Goal: Task Accomplishment & Management: Use online tool/utility

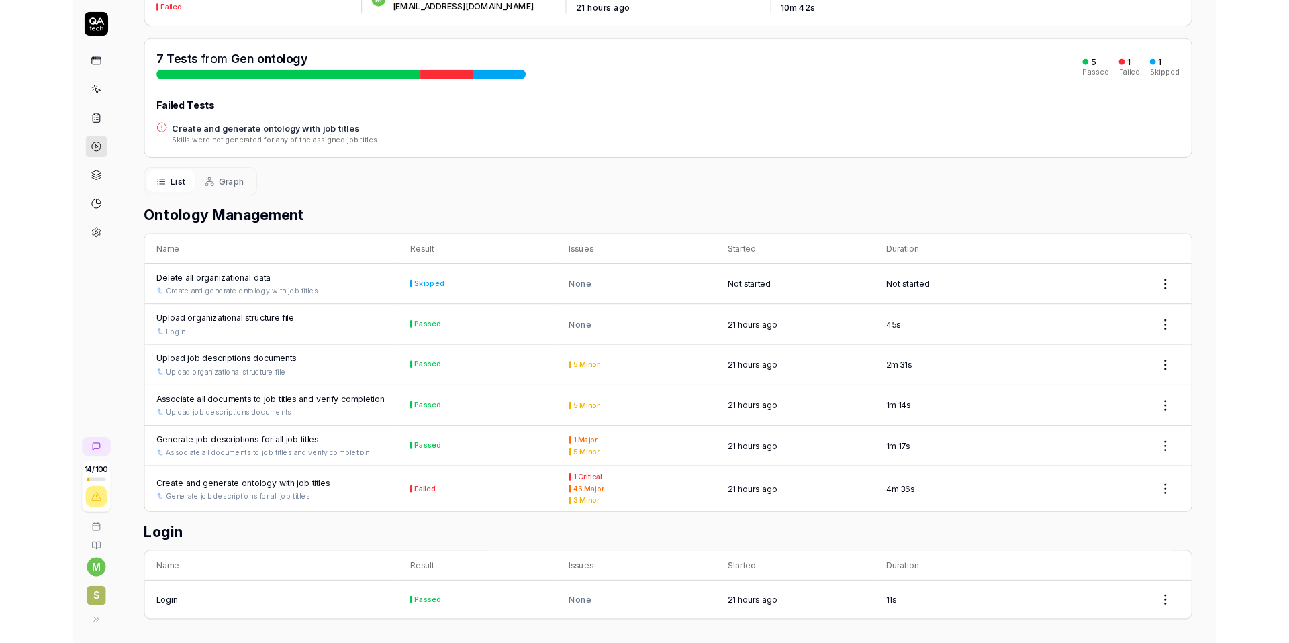
scroll to position [119, 0]
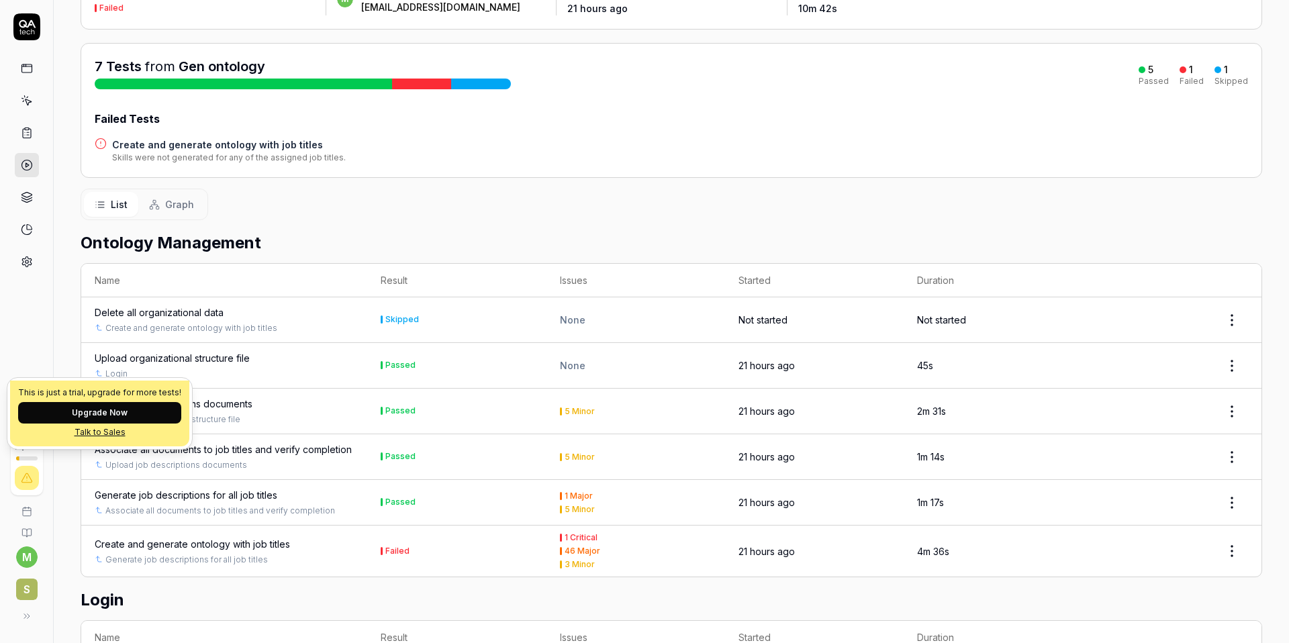
click at [17, 447] on div "This is just a trial, upgrade for more tests! Upgrade Now Talk to Sales" at bounding box center [99, 413] width 185 height 71
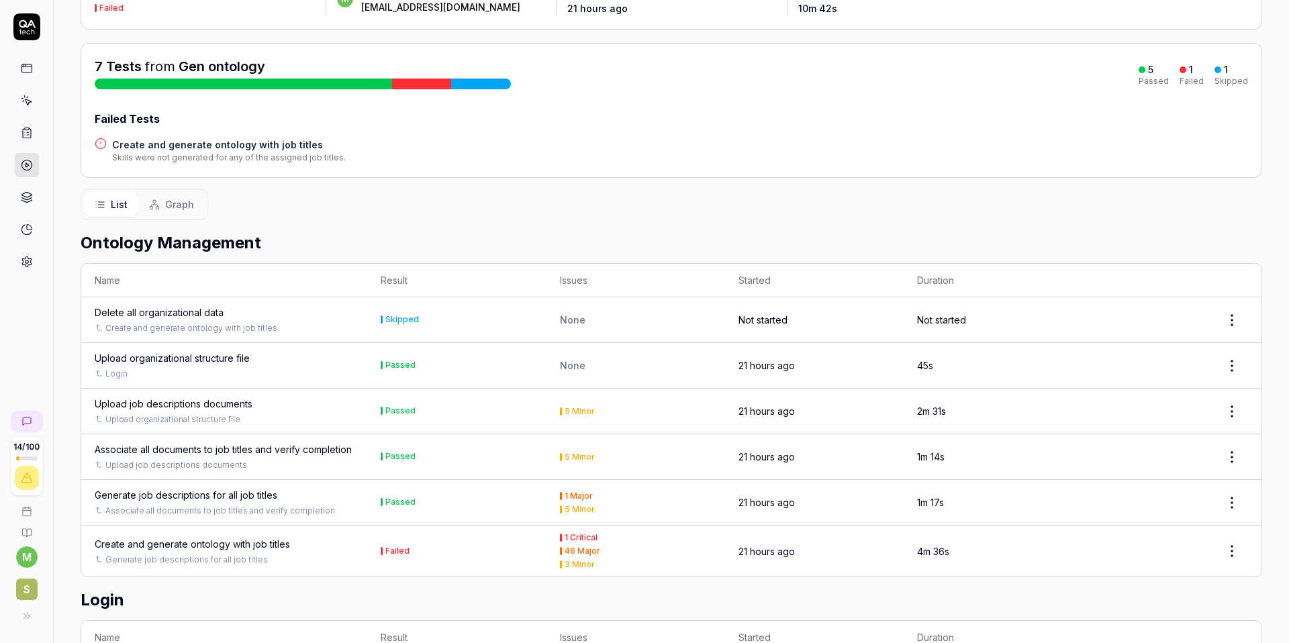
click at [193, 314] on div "Delete all organizational data" at bounding box center [159, 312] width 129 height 14
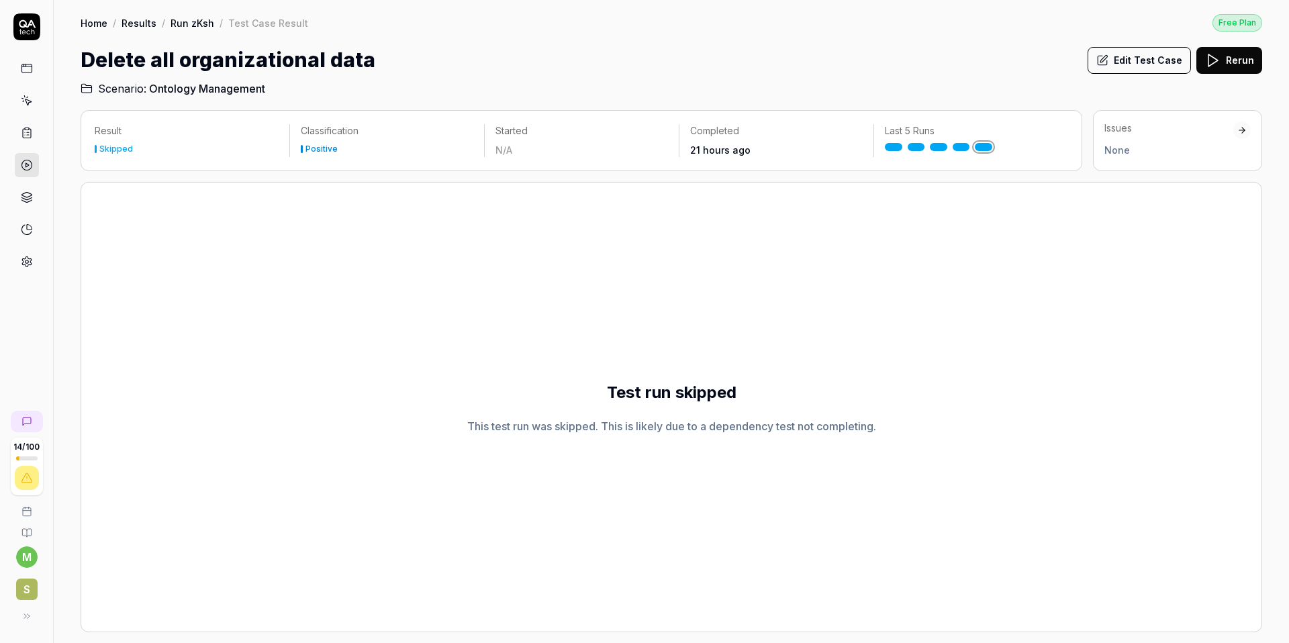
click at [966, 60] on button "Edit Test Case" at bounding box center [1139, 60] width 103 height 27
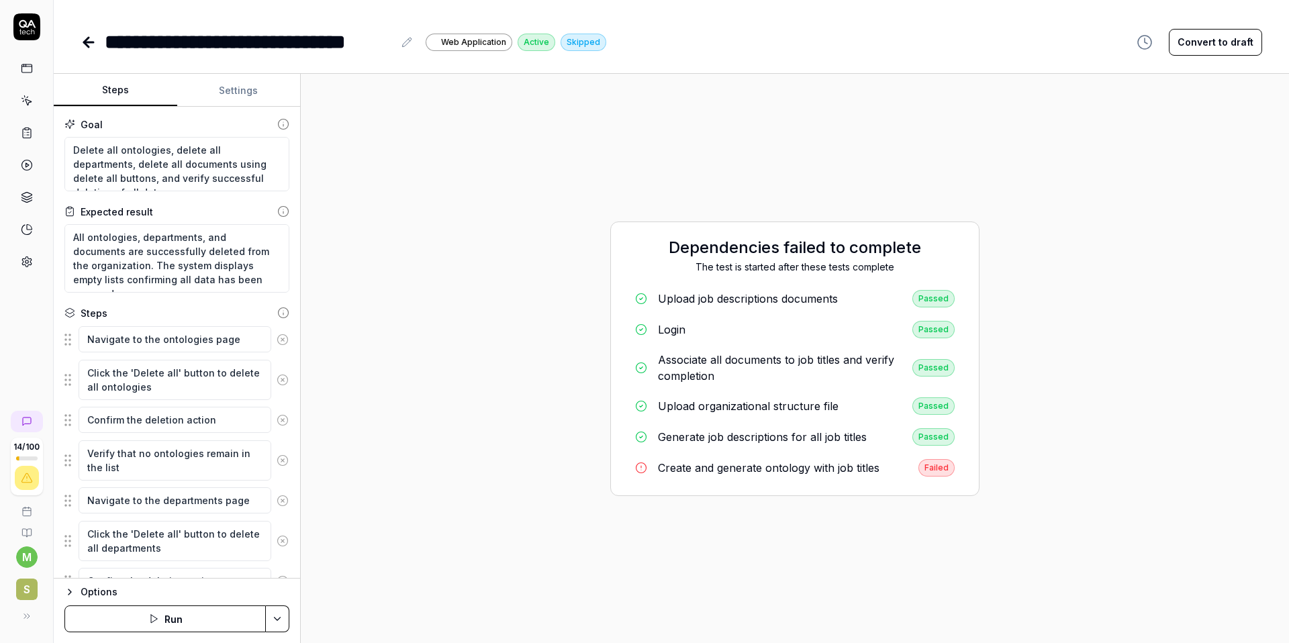
click at [758, 302] on div "Upload job descriptions documents" at bounding box center [748, 299] width 180 height 16
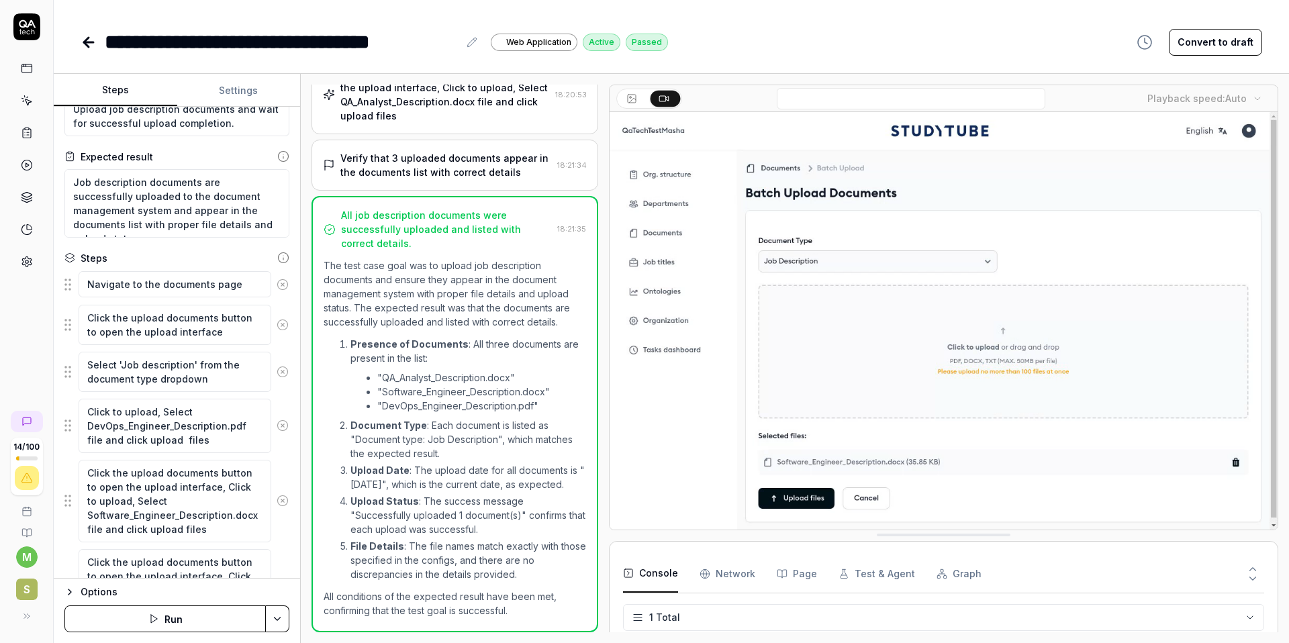
scroll to position [40, 0]
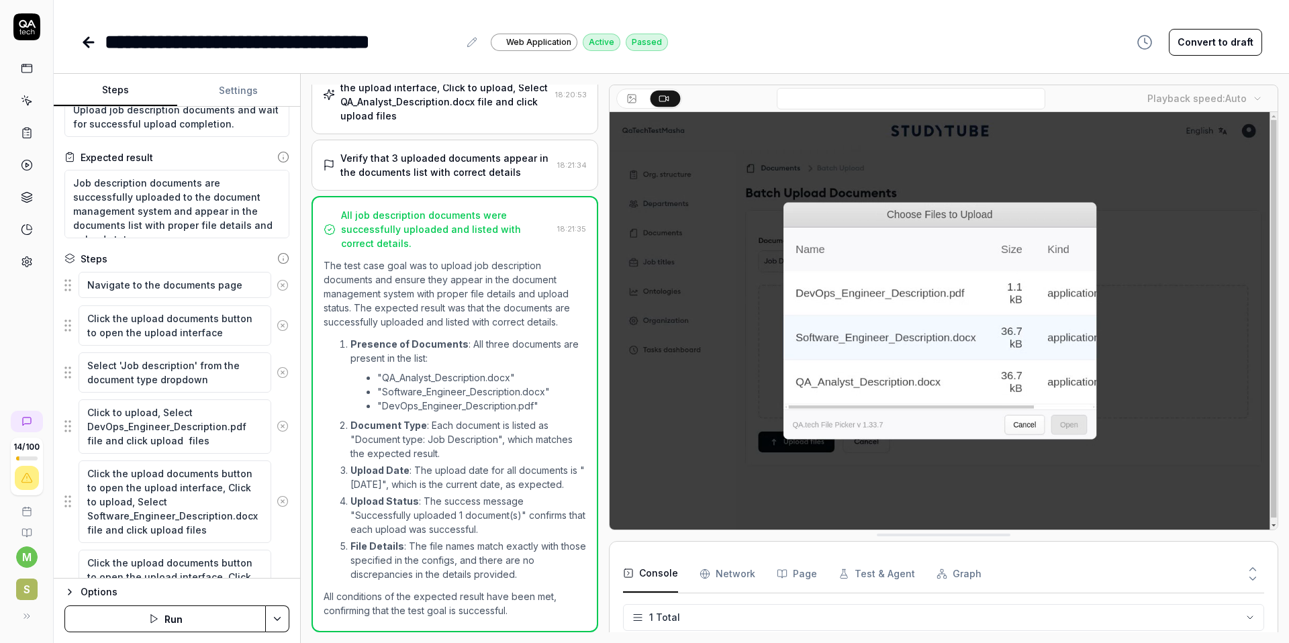
click at [136, 249] on div "Goal Upload job description documents and wait for successful upload completion…" at bounding box center [177, 343] width 246 height 472
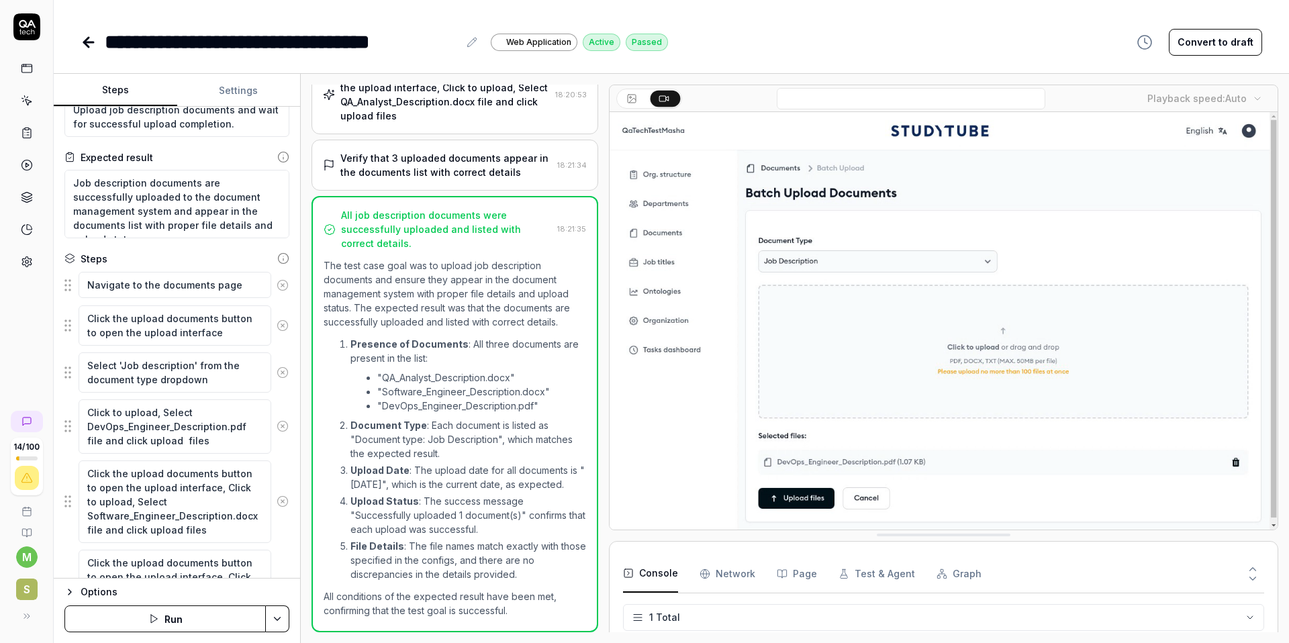
click at [87, 44] on icon at bounding box center [86, 42] width 5 height 9
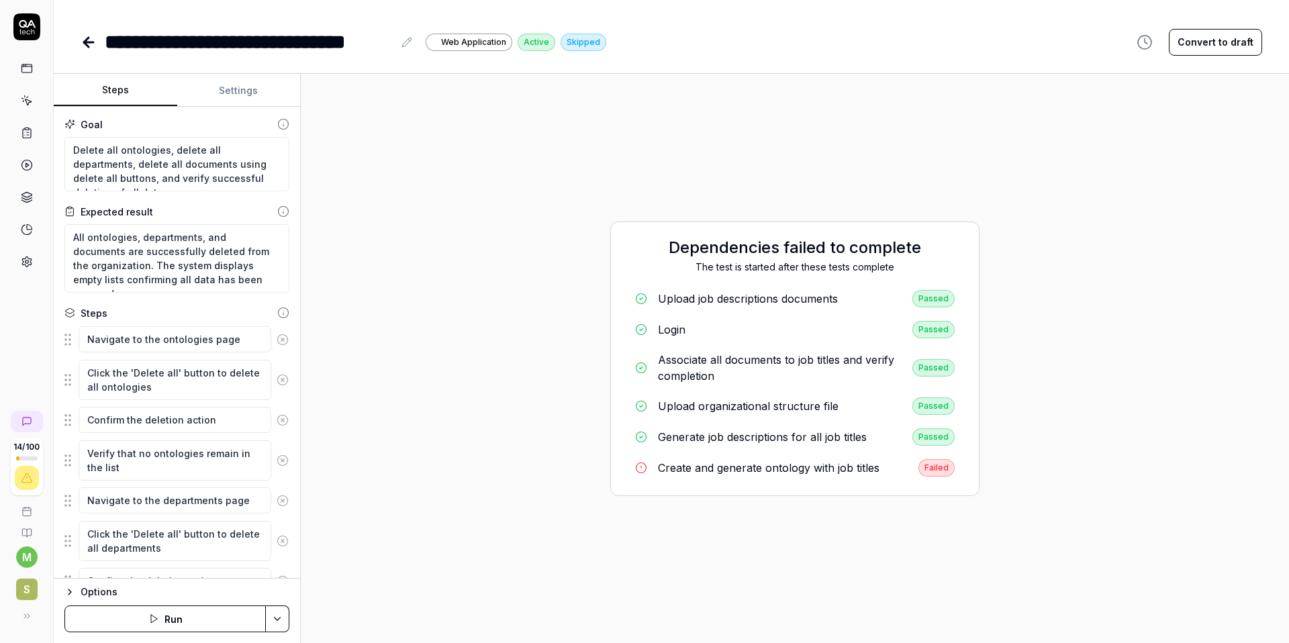
click at [713, 471] on div "Create and generate ontology with job titles" at bounding box center [769, 468] width 222 height 16
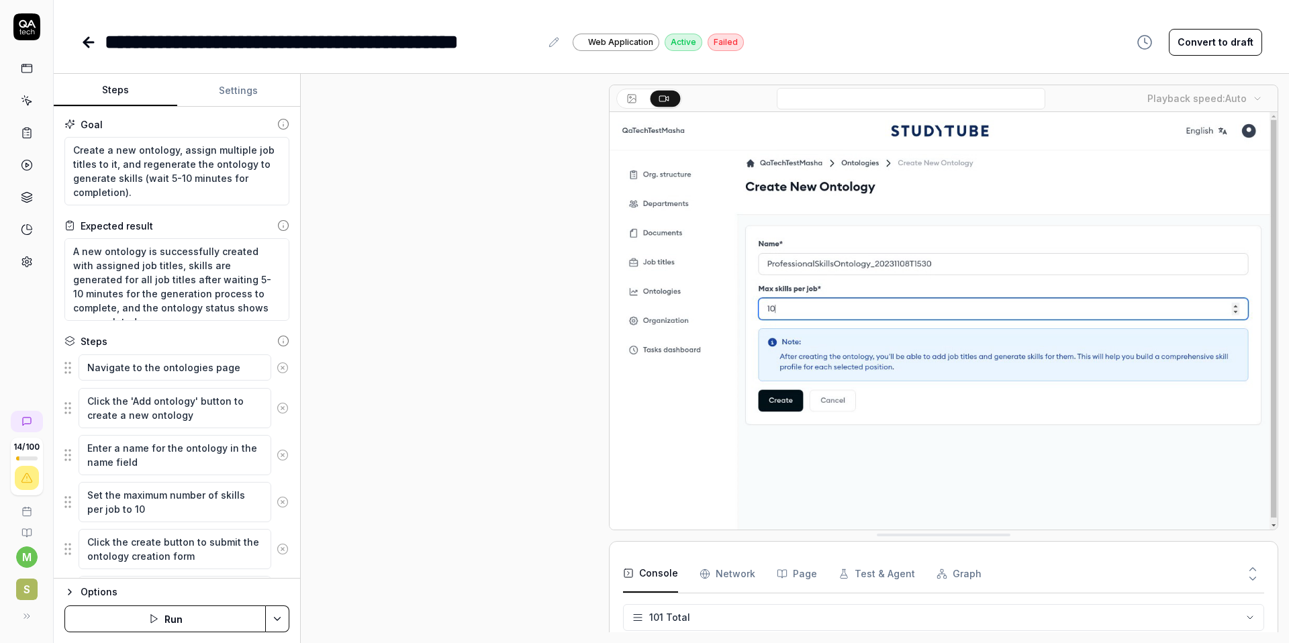
scroll to position [2649, 0]
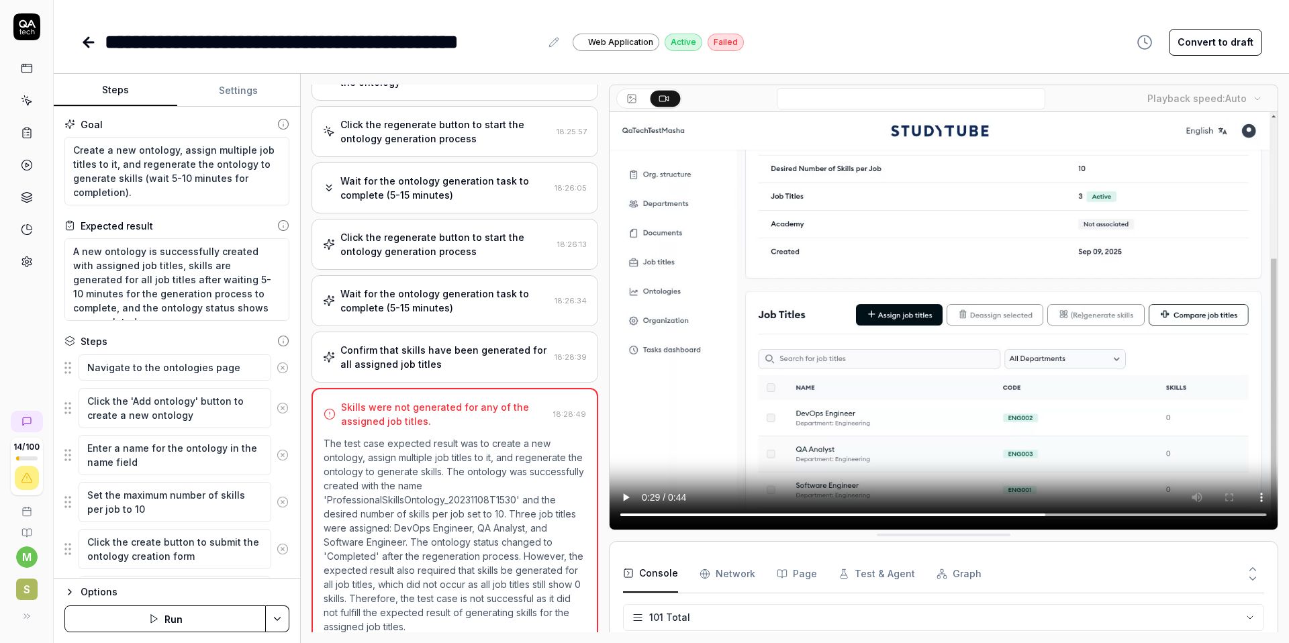
type textarea "*"
